Goal: Contribute content

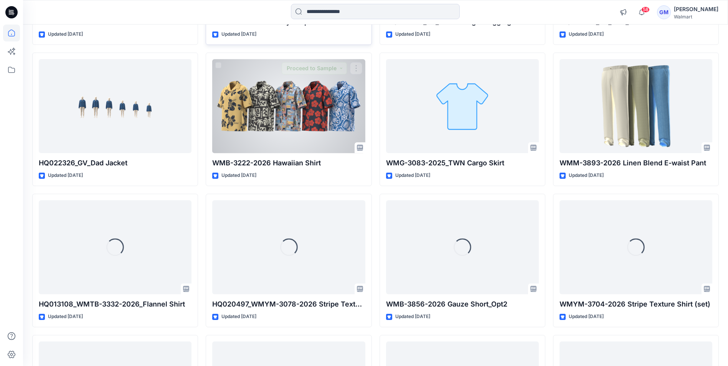
scroll to position [5857, 0]
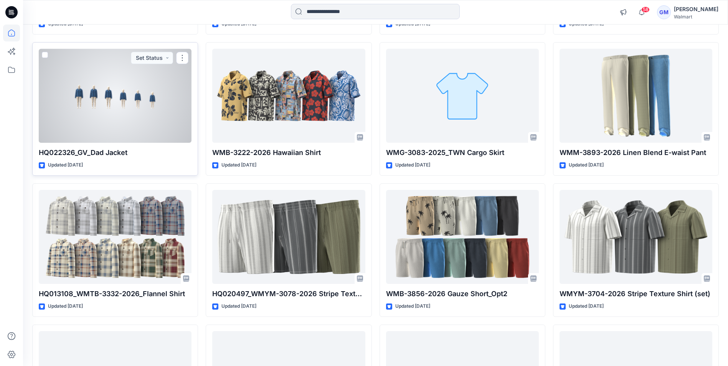
click at [101, 96] on div at bounding box center [115, 96] width 153 height 94
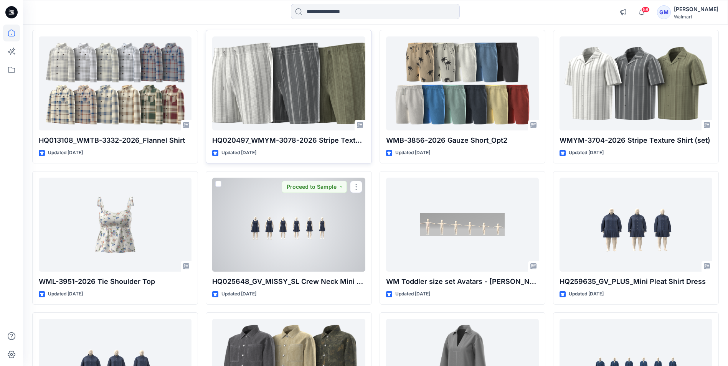
scroll to position [6099, 0]
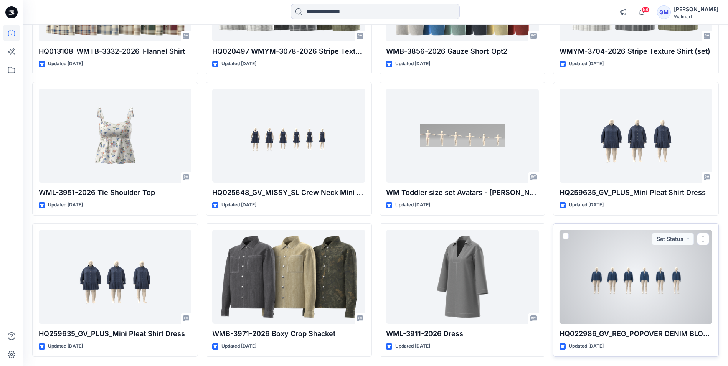
click at [658, 271] on div at bounding box center [636, 277] width 153 height 94
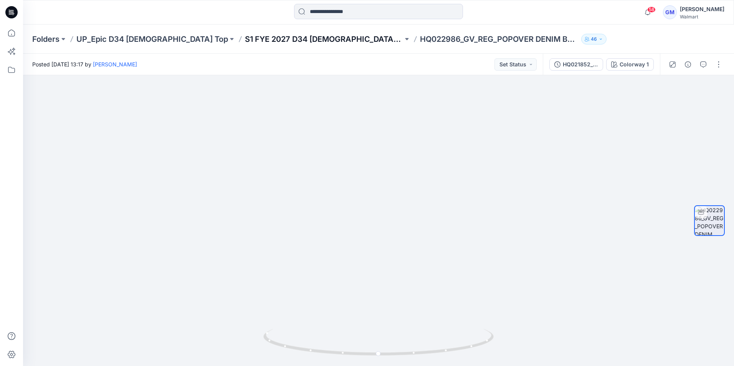
click at [257, 39] on p "S1 FYE 2027 D34 [DEMOGRAPHIC_DATA] Tops" at bounding box center [324, 39] width 158 height 11
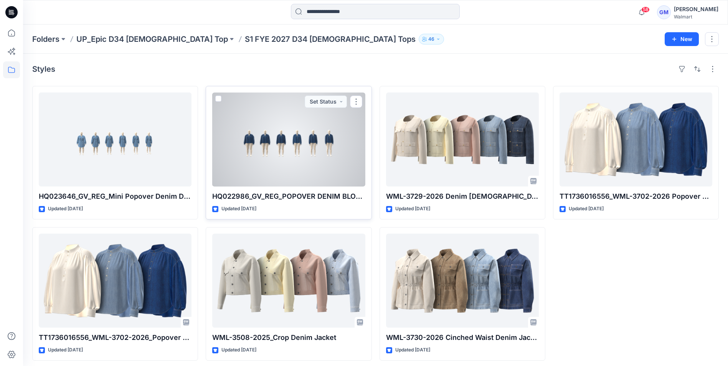
click at [289, 132] on div at bounding box center [288, 140] width 153 height 94
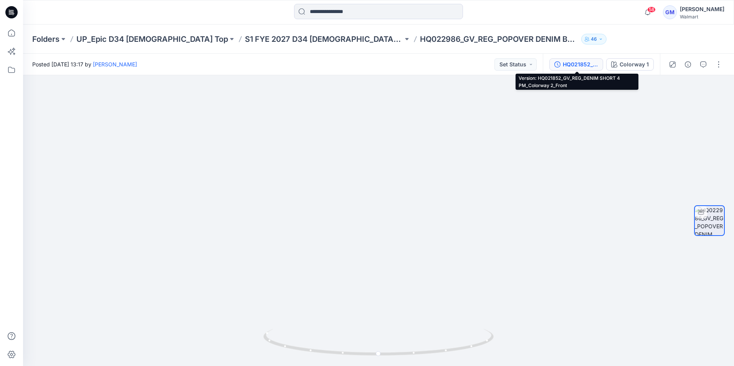
click at [583, 63] on div "HQ021852_GV_REG_DENIM SHORT 4 PM_Colorway 2_Front" at bounding box center [580, 64] width 35 height 8
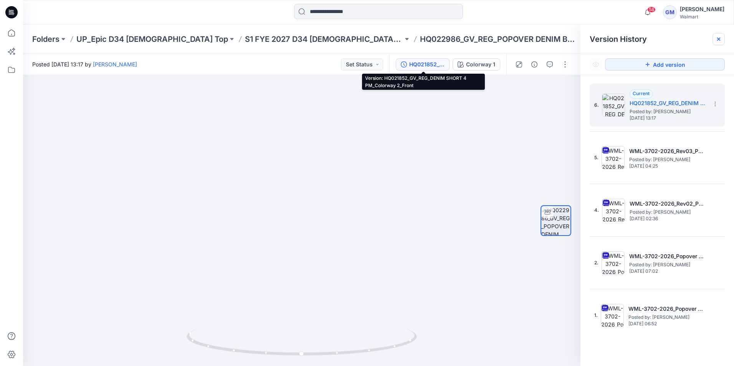
click at [723, 37] on div at bounding box center [718, 39] width 12 height 12
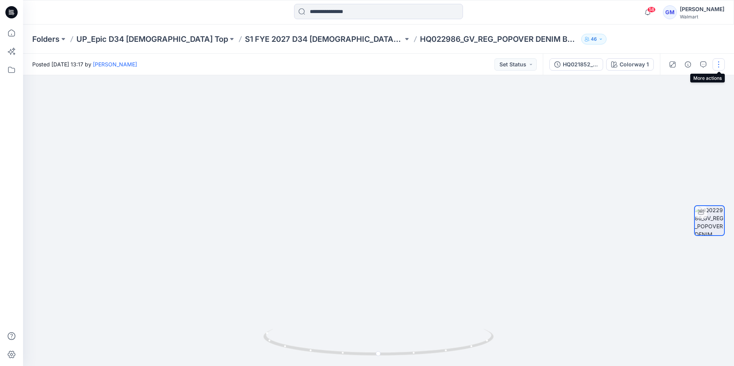
click at [720, 62] on button "button" at bounding box center [718, 64] width 12 height 12
click at [671, 103] on p "Edit" at bounding box center [670, 104] width 10 height 8
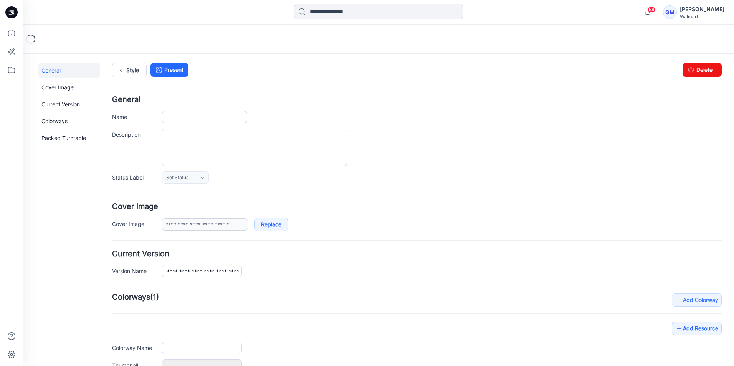
type input "**********"
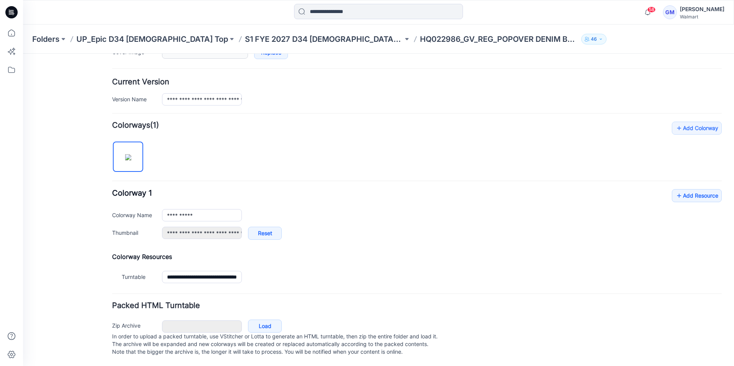
scroll to position [180, 0]
click at [691, 189] on link "Add Resource" at bounding box center [697, 195] width 50 height 13
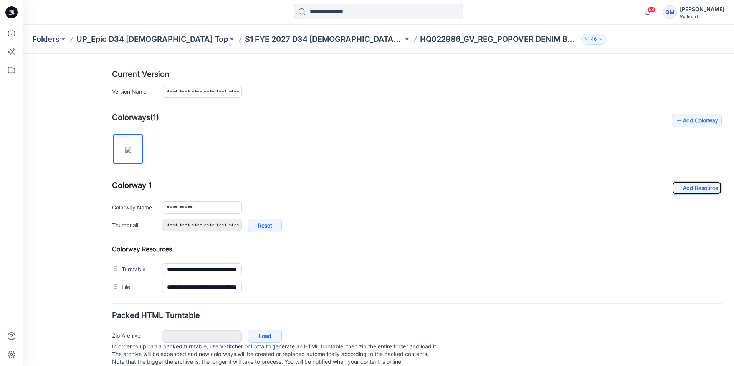
scroll to position [0, 0]
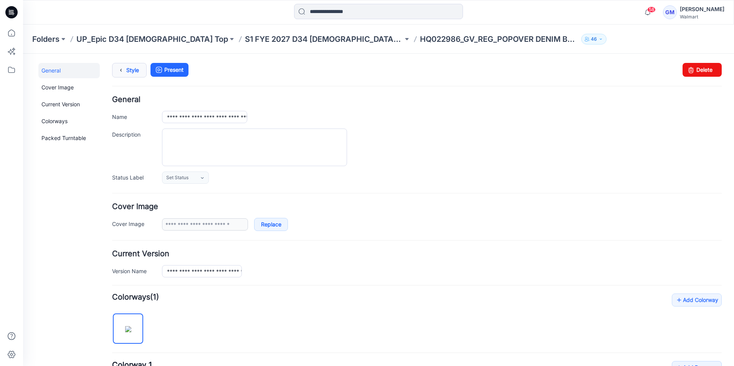
click at [124, 71] on icon at bounding box center [121, 70] width 11 height 14
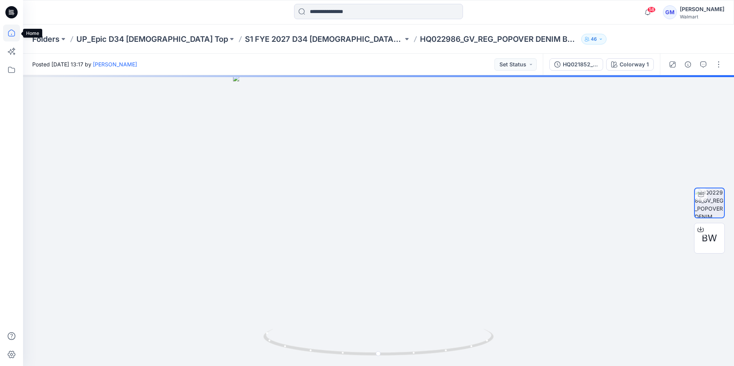
click at [12, 35] on icon at bounding box center [11, 33] width 17 height 17
